Goal: Subscribe to service/newsletter

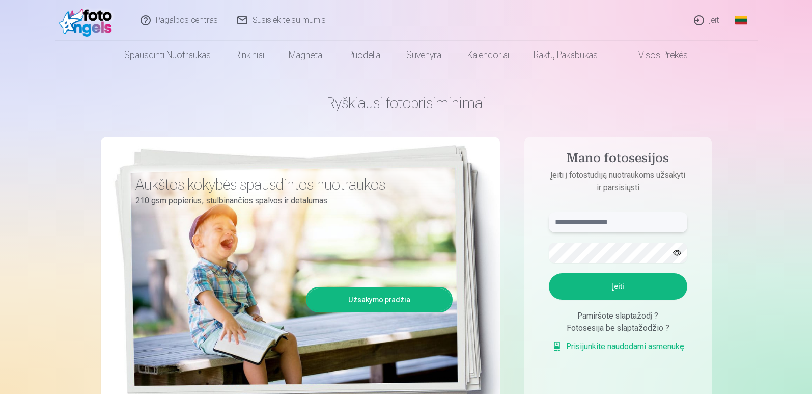
click at [588, 222] on input "text" at bounding box center [618, 222] width 139 height 20
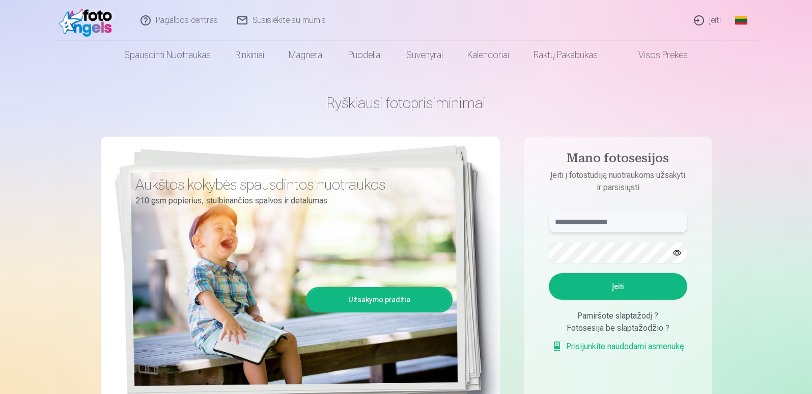
click at [588, 222] on input "text" at bounding box center [618, 222] width 139 height 20
